Goal: Find specific page/section: Find specific page/section

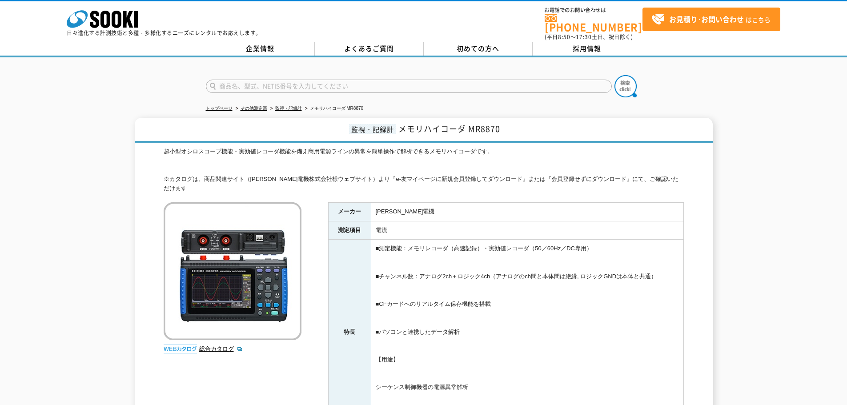
click at [527, 80] on input "text" at bounding box center [409, 86] width 406 height 13
type input "メモリハイコーダ"
click at [614, 75] on button at bounding box center [625, 86] width 22 height 22
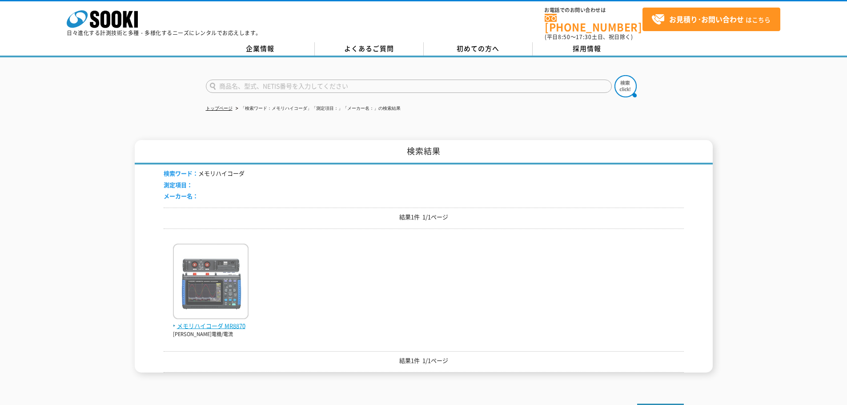
click at [222, 244] on img at bounding box center [211, 283] width 76 height 78
